Goal: Task Accomplishment & Management: Use online tool/utility

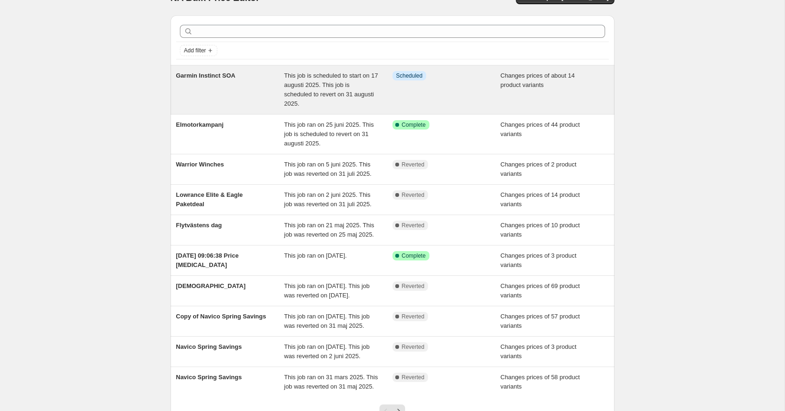
scroll to position [19, 0]
click at [405, 97] on div "Info Scheduled" at bounding box center [447, 90] width 108 height 37
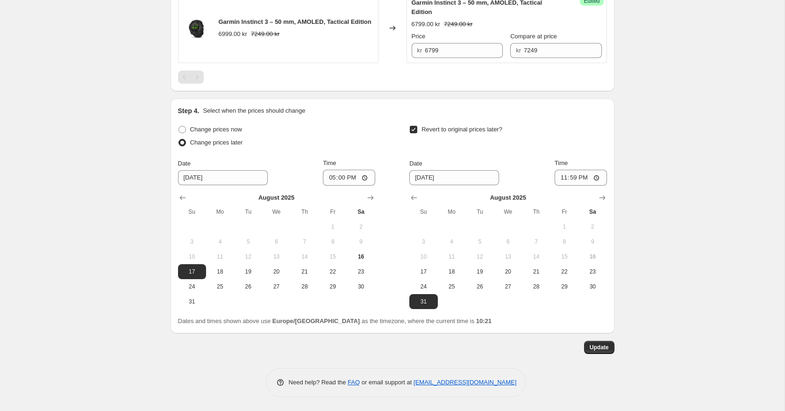
scroll to position [1281, 0]
click at [343, 179] on input "17:00" at bounding box center [349, 178] width 52 height 16
type input "12:00"
click at [599, 350] on span "Update" at bounding box center [599, 346] width 19 height 7
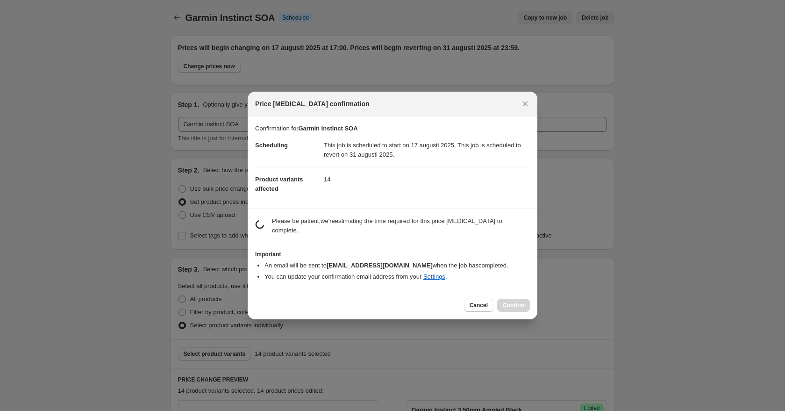
scroll to position [0, 0]
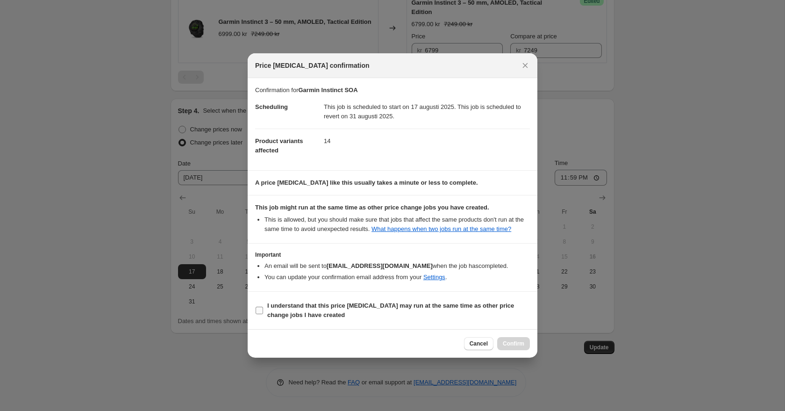
click at [325, 311] on b "I understand that this price [MEDICAL_DATA] may run at the same time as other p…" at bounding box center [390, 310] width 247 height 16
click at [263, 311] on input "I understand that this price [MEDICAL_DATA] may run at the same time as other p…" at bounding box center [259, 310] width 7 height 7
checkbox input "true"
click at [513, 343] on button "Confirm" at bounding box center [513, 343] width 33 height 13
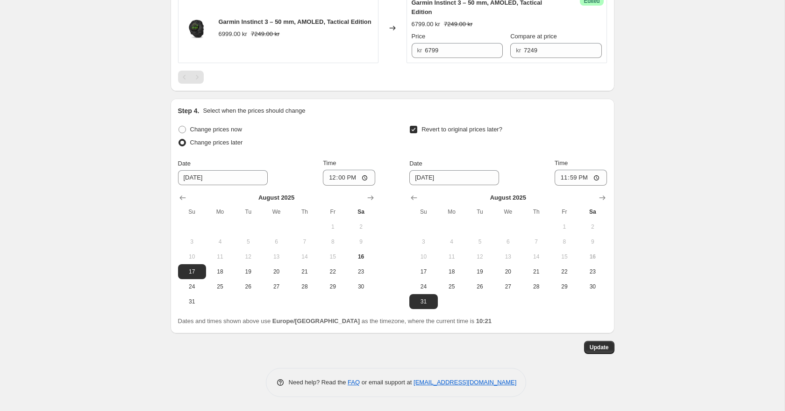
scroll to position [1281, 0]
